Goal: Communication & Community: Answer question/provide support

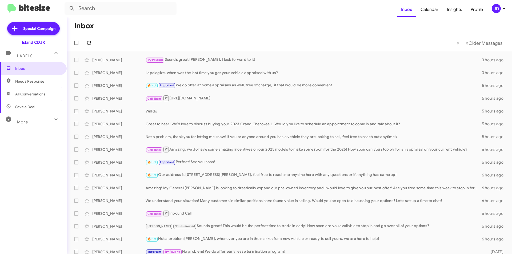
click at [89, 41] on icon at bounding box center [89, 43] width 6 height 6
click at [121, 57] on div "[PERSON_NAME] 🔥 Hot Needs Response Last year 2 hours ago" at bounding box center [289, 60] width 437 height 11
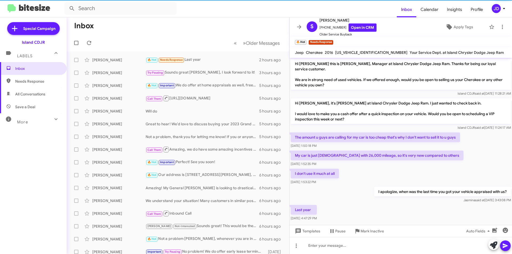
scroll to position [1, 0]
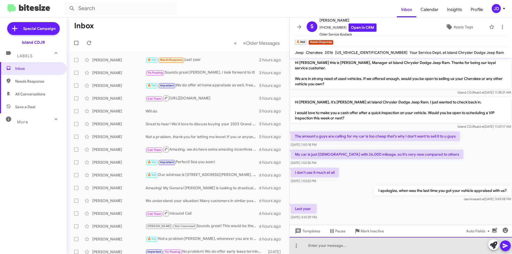
click at [353, 250] on div at bounding box center [401, 245] width 222 height 17
click at [349, 254] on div at bounding box center [401, 245] width 222 height 17
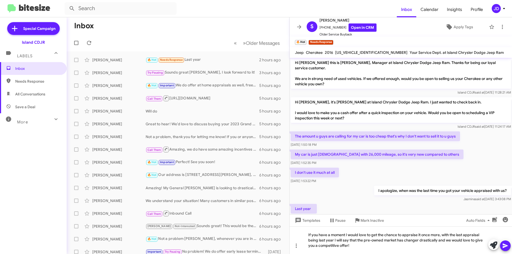
click at [505, 247] on icon at bounding box center [505, 246] width 6 height 6
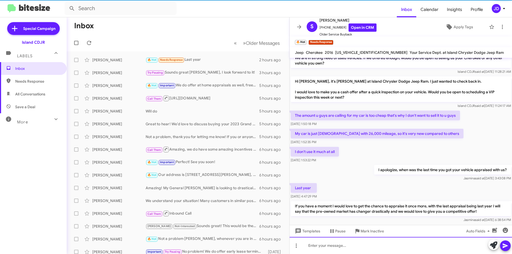
scroll to position [26, 0]
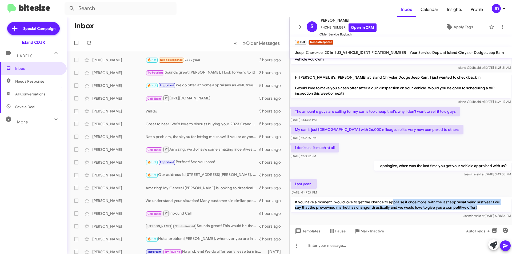
drag, startPoint x: 395, startPoint y: 198, endPoint x: 481, endPoint y: 204, distance: 85.6
click at [481, 204] on p "If you have a moment I would love to get the chance to appraise it once more, w…" at bounding box center [401, 204] width 220 height 15
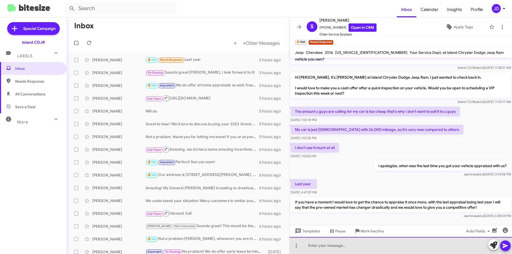
click at [378, 240] on div at bounding box center [401, 245] width 222 height 17
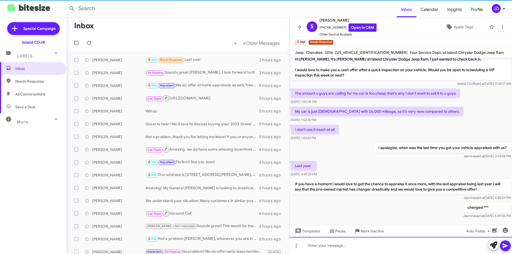
scroll to position [45, 0]
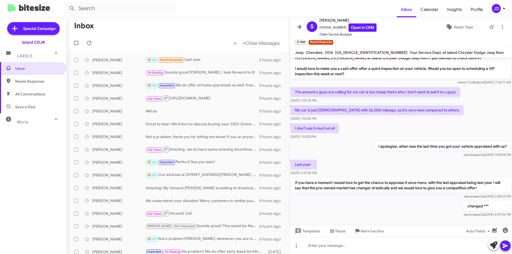
click at [302, 24] on icon at bounding box center [299, 27] width 6 height 6
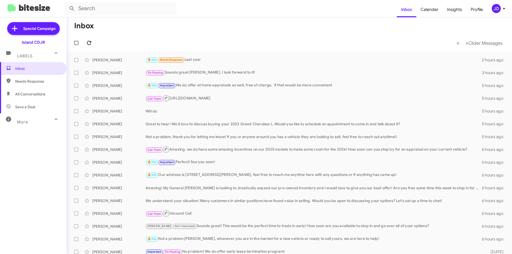
click at [88, 44] on icon at bounding box center [89, 43] width 6 height 6
